Goal: Contribute content: Add original content to the website for others to see

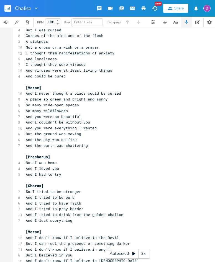
scroll to position [55, 0]
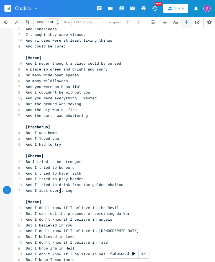
click at [58, 191] on span "And I lost everything" at bounding box center [49, 190] width 47 height 5
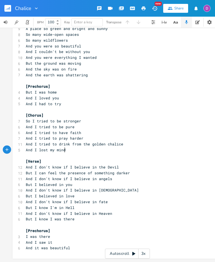
scroll to position [99, 0]
type textarea "my mind"
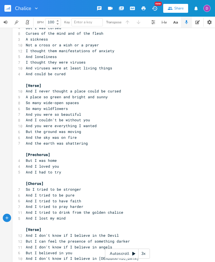
scroll to position [0, 0]
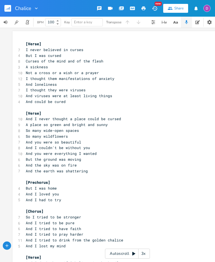
click at [142, 253] on div "3x" at bounding box center [144, 253] width 10 height 10
click at [142, 253] on div "4x" at bounding box center [144, 253] width 10 height 10
click at [143, 254] on div "5x" at bounding box center [144, 253] width 10 height 10
click at [143, 254] on div "1x" at bounding box center [144, 253] width 10 height 10
click at [131, 254] on div "Autoscroll 2x" at bounding box center [127, 253] width 45 height 10
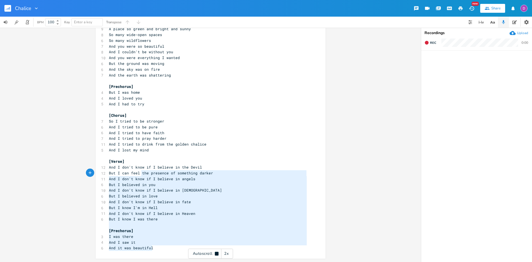
drag, startPoint x: 164, startPoint y: 246, endPoint x: 136, endPoint y: 33, distance: 214.9
click at [136, 32] on div "[Verse] 7 I never believed in curses 4 But I was cursed 8 Curses of the mind an…" at bounding box center [208, 97] width 200 height 305
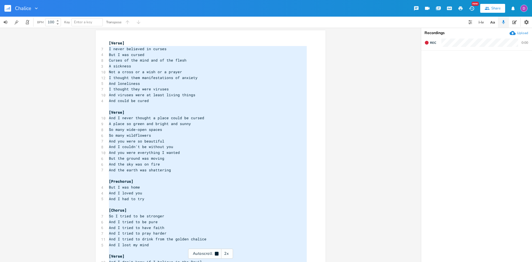
click at [108, 50] on pre "I never believed in curses" at bounding box center [208, 49] width 200 height 6
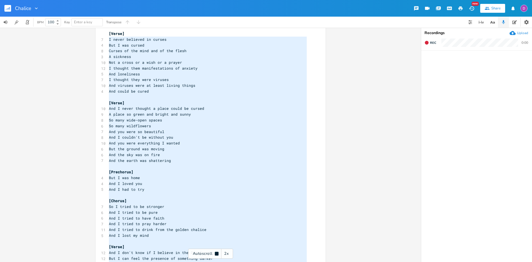
scroll to position [11, 0]
click at [219, 253] on icon at bounding box center [217, 253] width 4 height 4
type textarea "I never believed in curses But I was cursed Curses of the mind and of the flesh…"
